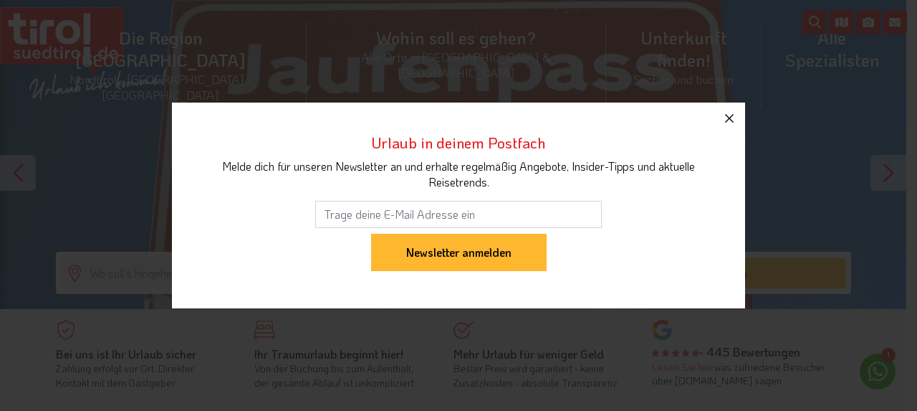
click at [728, 115] on icon "button" at bounding box center [729, 118] width 17 height 17
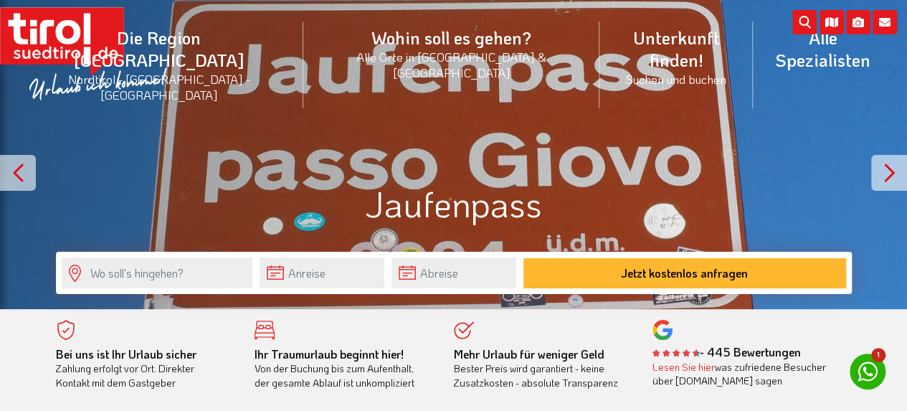
click at [892, 163] on div at bounding box center [889, 173] width 36 height 36
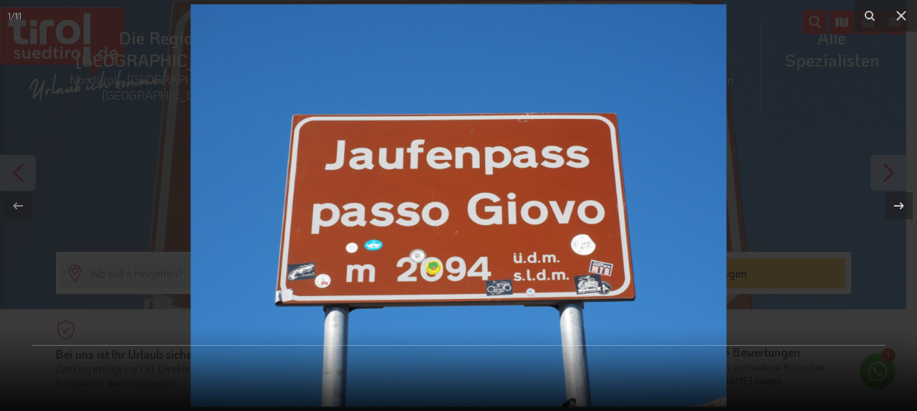
click at [892, 163] on div at bounding box center [458, 205] width 917 height 411
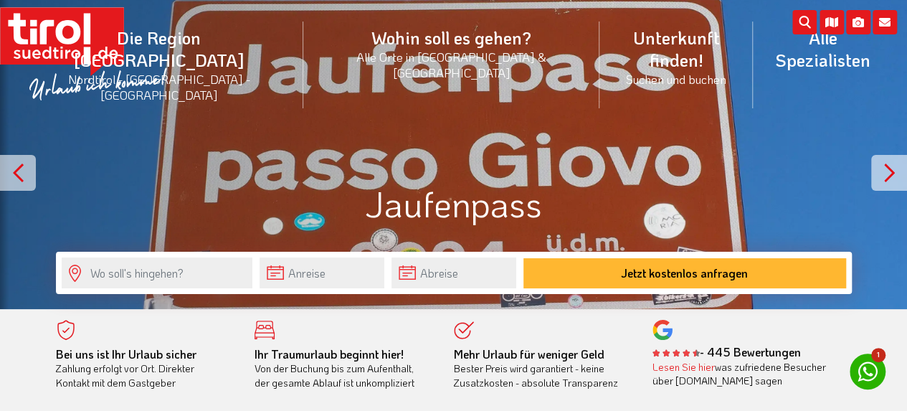
click at [892, 163] on div at bounding box center [889, 173] width 36 height 36
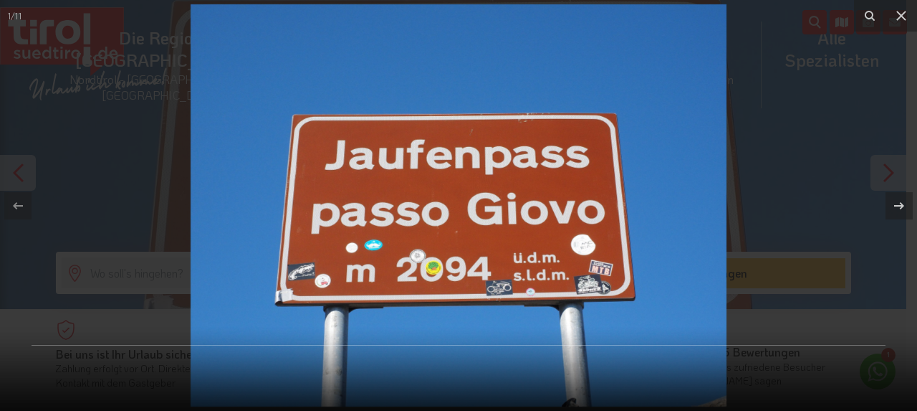
click at [892, 163] on div at bounding box center [458, 205] width 917 height 411
